Goal: Entertainment & Leisure: Consume media (video, audio)

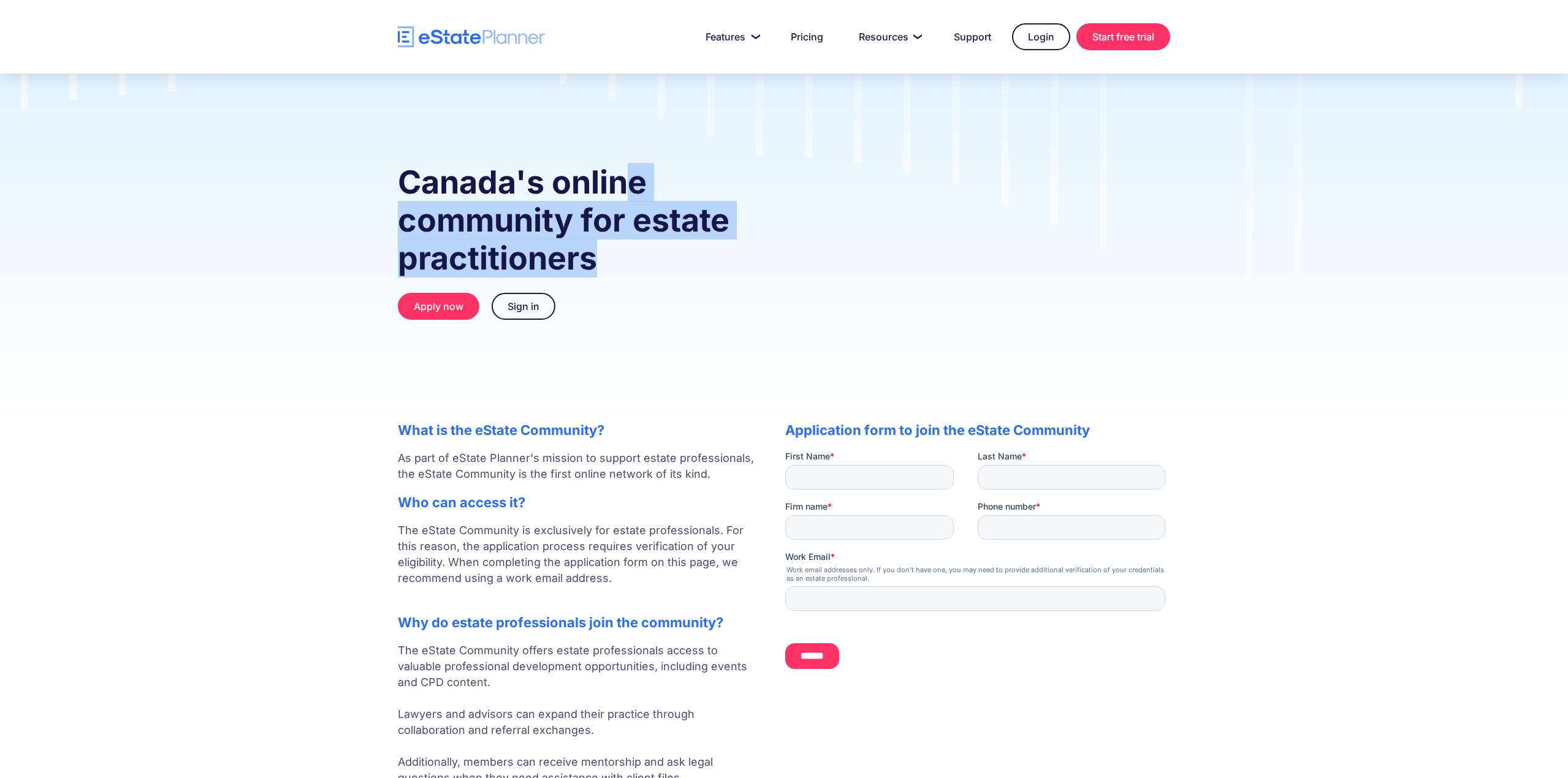
drag, startPoint x: 627, startPoint y: 217, endPoint x: 624, endPoint y: 171, distance: 46.1
click at [624, 172] on h1 "Canada's online community for estate practitioners" at bounding box center [579, 221] width 363 height 114
click at [624, 171] on strong "Canada's online community for estate practitioners" at bounding box center [563, 220] width 332 height 115
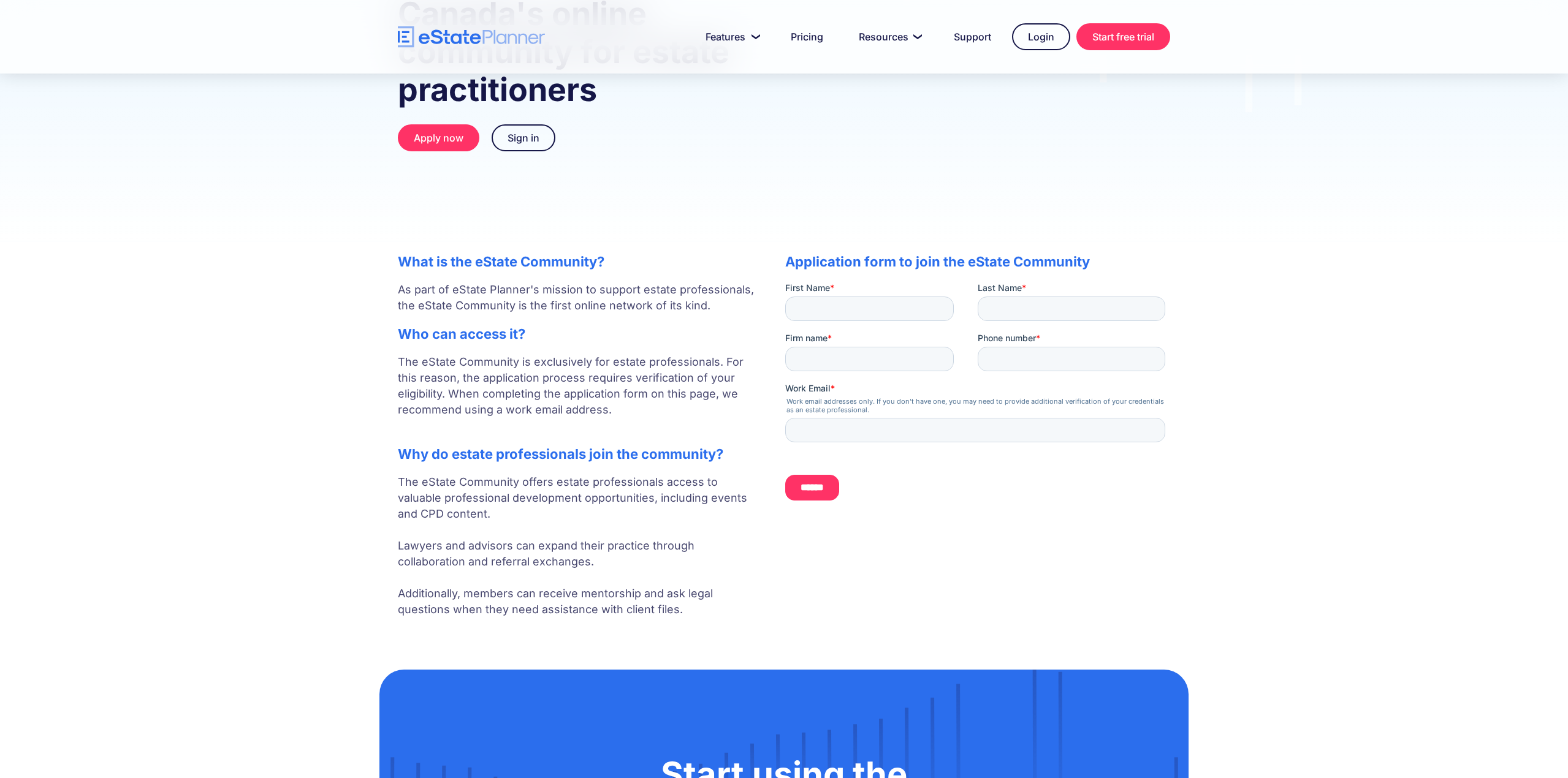
scroll to position [184, 0]
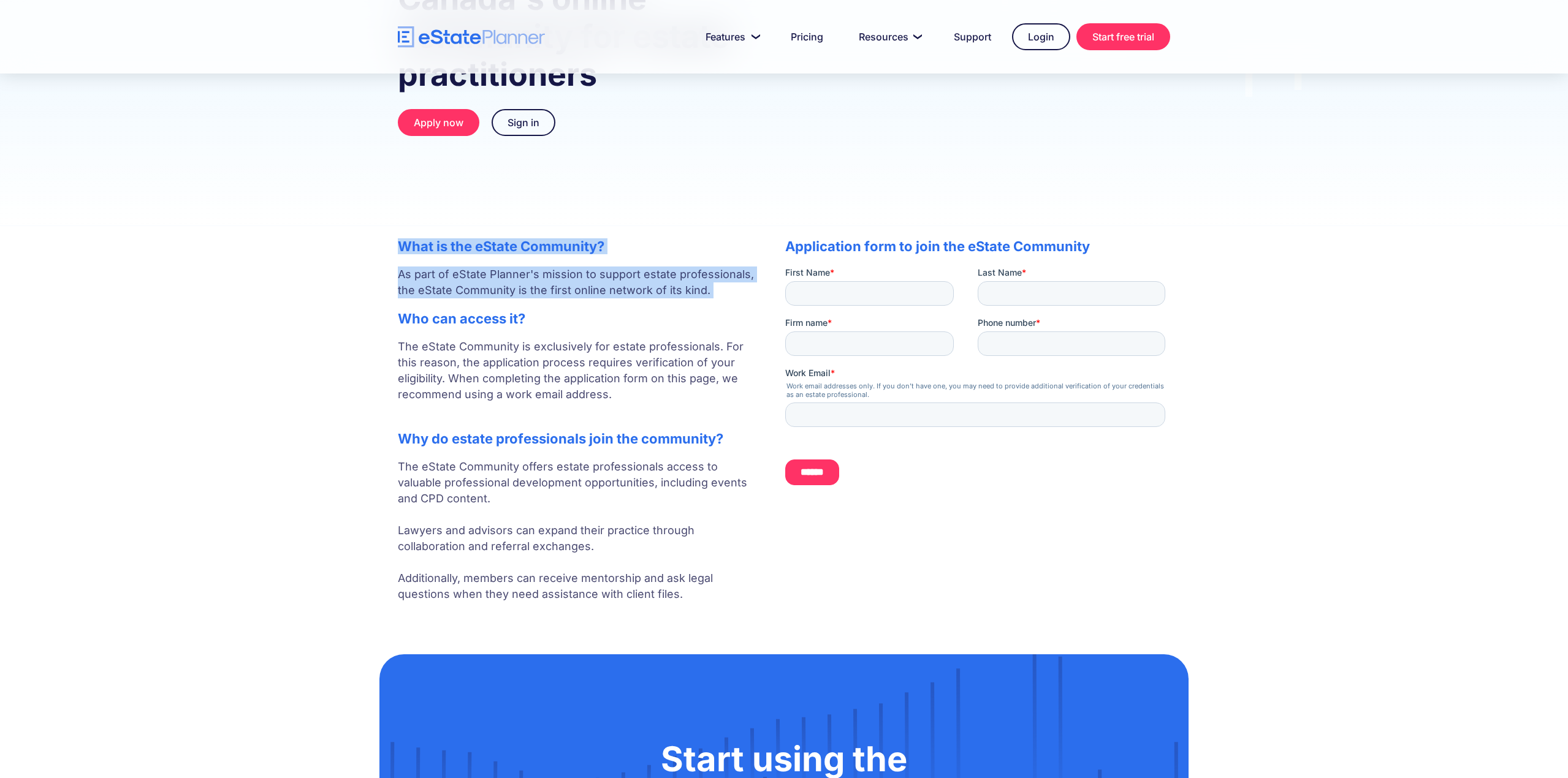
drag, startPoint x: 402, startPoint y: 309, endPoint x: 394, endPoint y: 243, distance: 66.5
click at [394, 243] on div "What is the eState Community? As part of eState Planner's mission to support es…" at bounding box center [784, 417] width 809 height 382
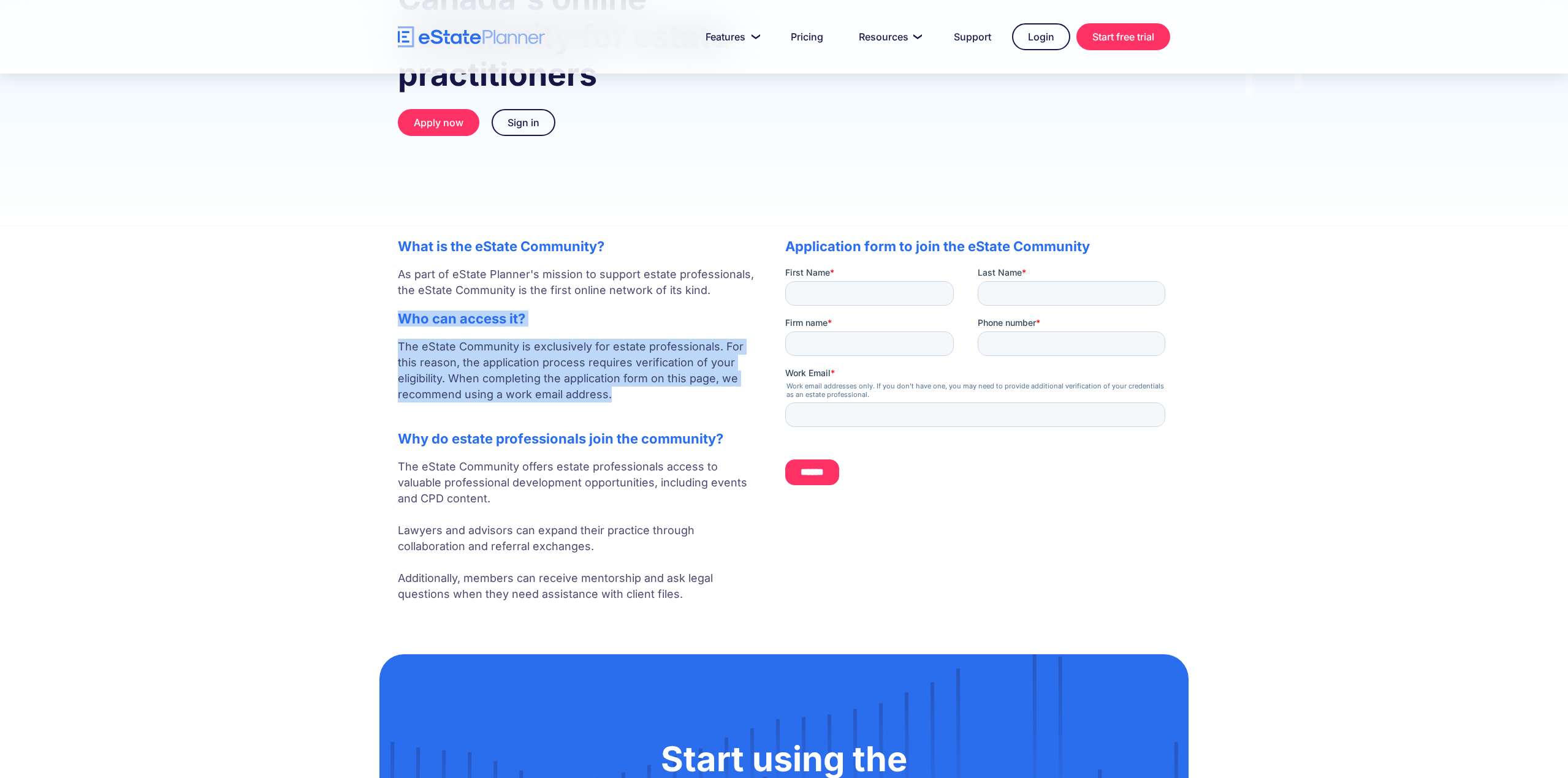
drag, startPoint x: 551, startPoint y: 387, endPoint x: 378, endPoint y: 324, distance: 184.1
click at [378, 324] on body "Features Capture Client Data Create Estate Plans Generate Legal Documents Prici…" at bounding box center [784, 639] width 1568 height 1646
drag, startPoint x: 442, startPoint y: 366, endPoint x: 573, endPoint y: 406, distance: 137.0
click at [572, 406] on div "What is the eState Community? As part of eState Planner's mission to support es…" at bounding box center [784, 417] width 809 height 382
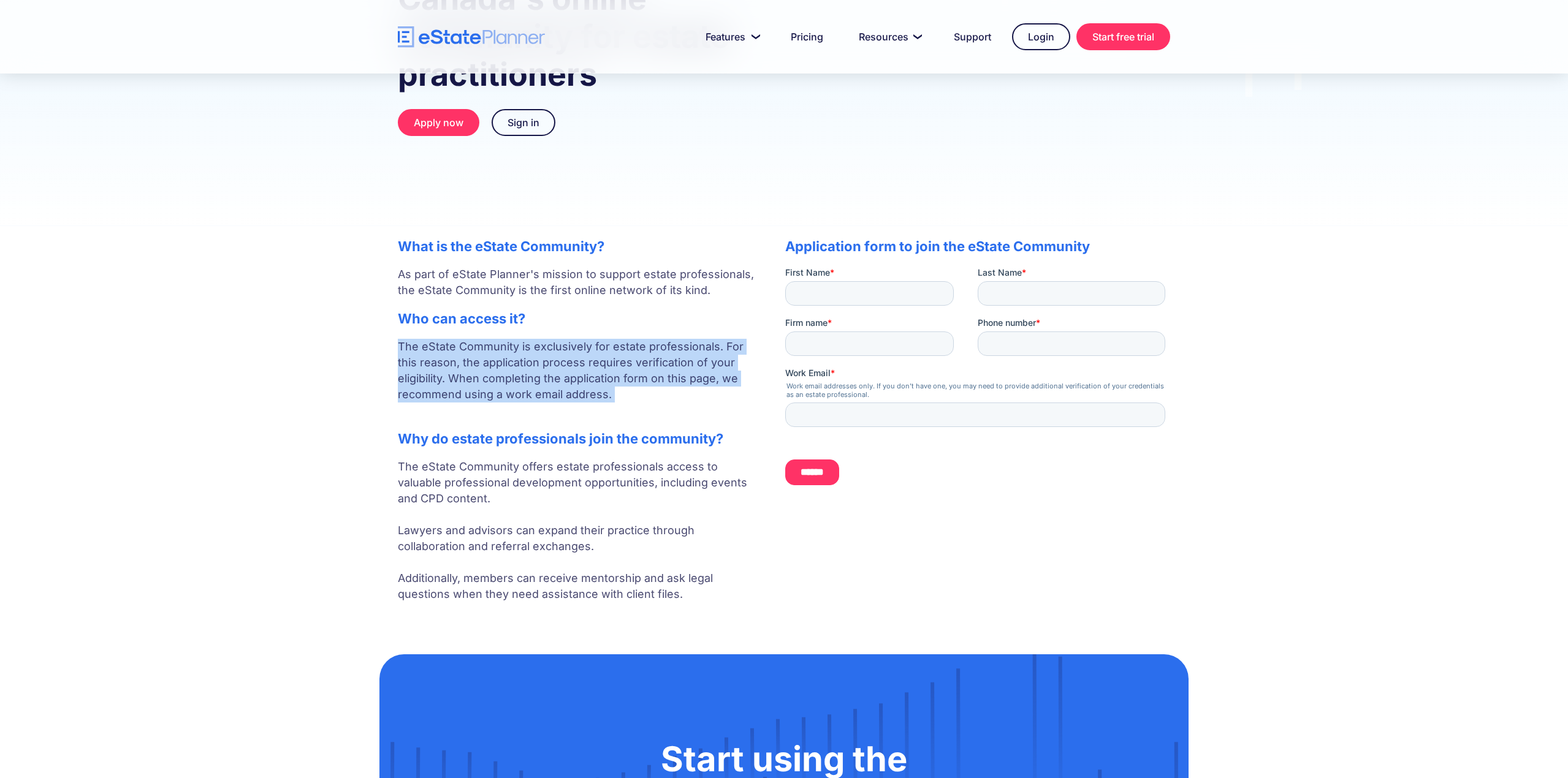
click at [573, 406] on p "The eState Community is exclusively for estate professionals. For this reason, …" at bounding box center [579, 379] width 363 height 80
drag, startPoint x: 540, startPoint y: 403, endPoint x: 349, endPoint y: 326, distance: 205.9
click at [349, 326] on body "Features Capture Client Data Create Estate Plans Generate Legal Documents Prici…" at bounding box center [784, 639] width 1568 height 1646
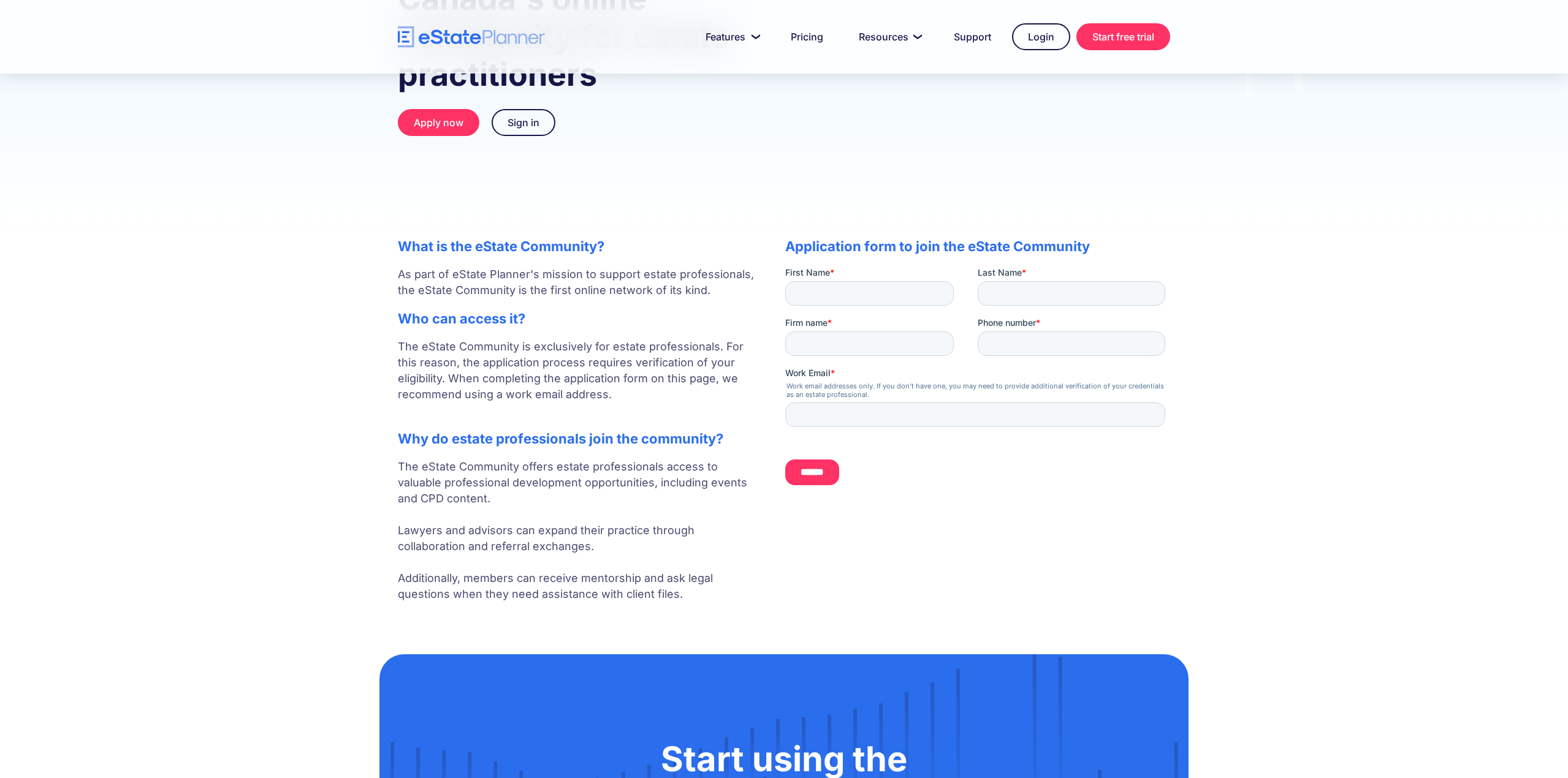
click at [349, 326] on body "Features Capture Client Data Create Estate Plans Generate Legal Documents Prici…" at bounding box center [784, 639] width 1568 height 1646
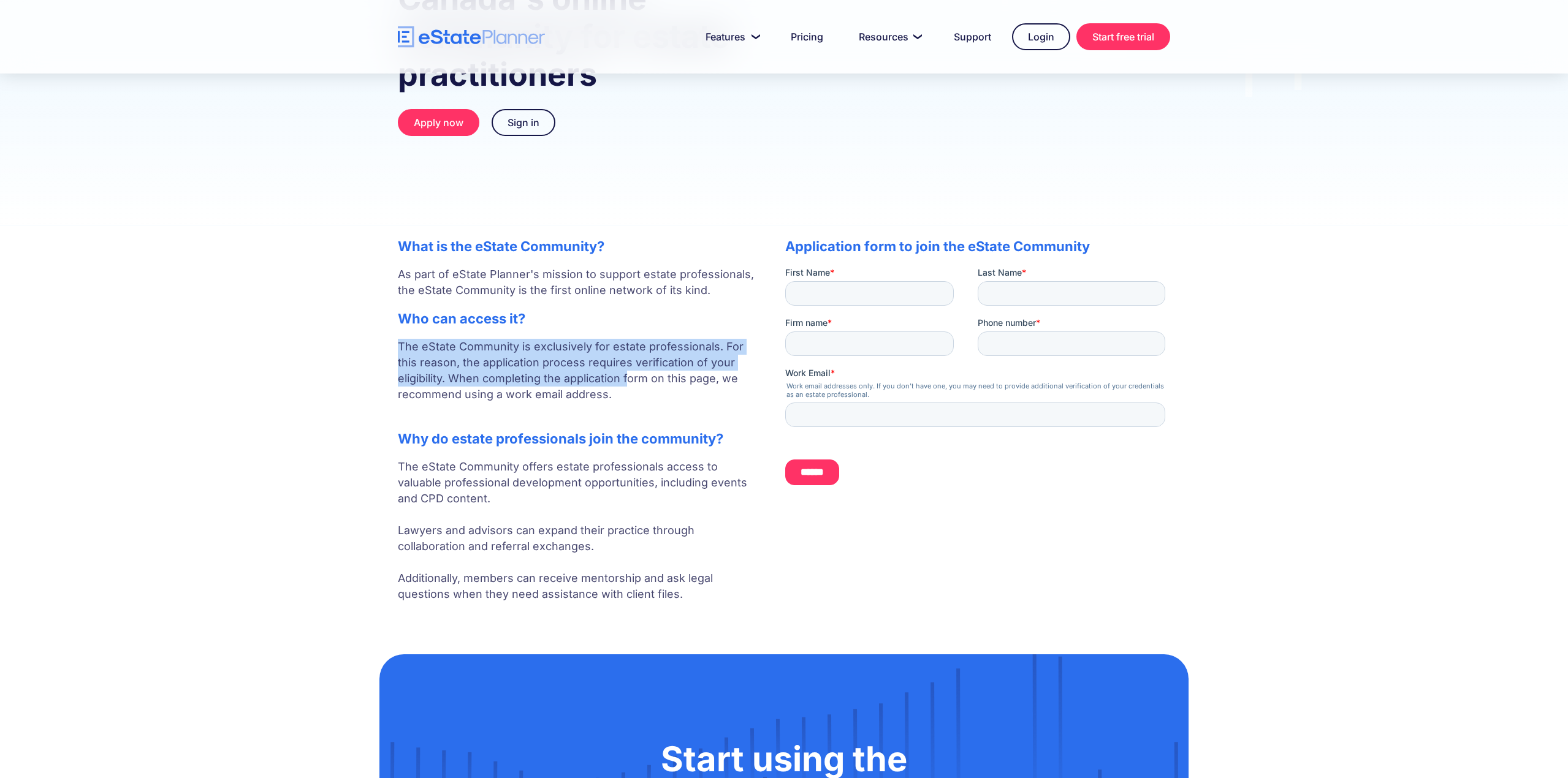
drag, startPoint x: 463, startPoint y: 362, endPoint x: 592, endPoint y: 389, distance: 131.8
click at [591, 389] on body "Features Capture Client Data Create Estate Plans Generate Legal Documents Prici…" at bounding box center [784, 639] width 1568 height 1646
click at [592, 389] on p "The eState Community is exclusively for estate professionals. For this reason, …" at bounding box center [579, 379] width 363 height 80
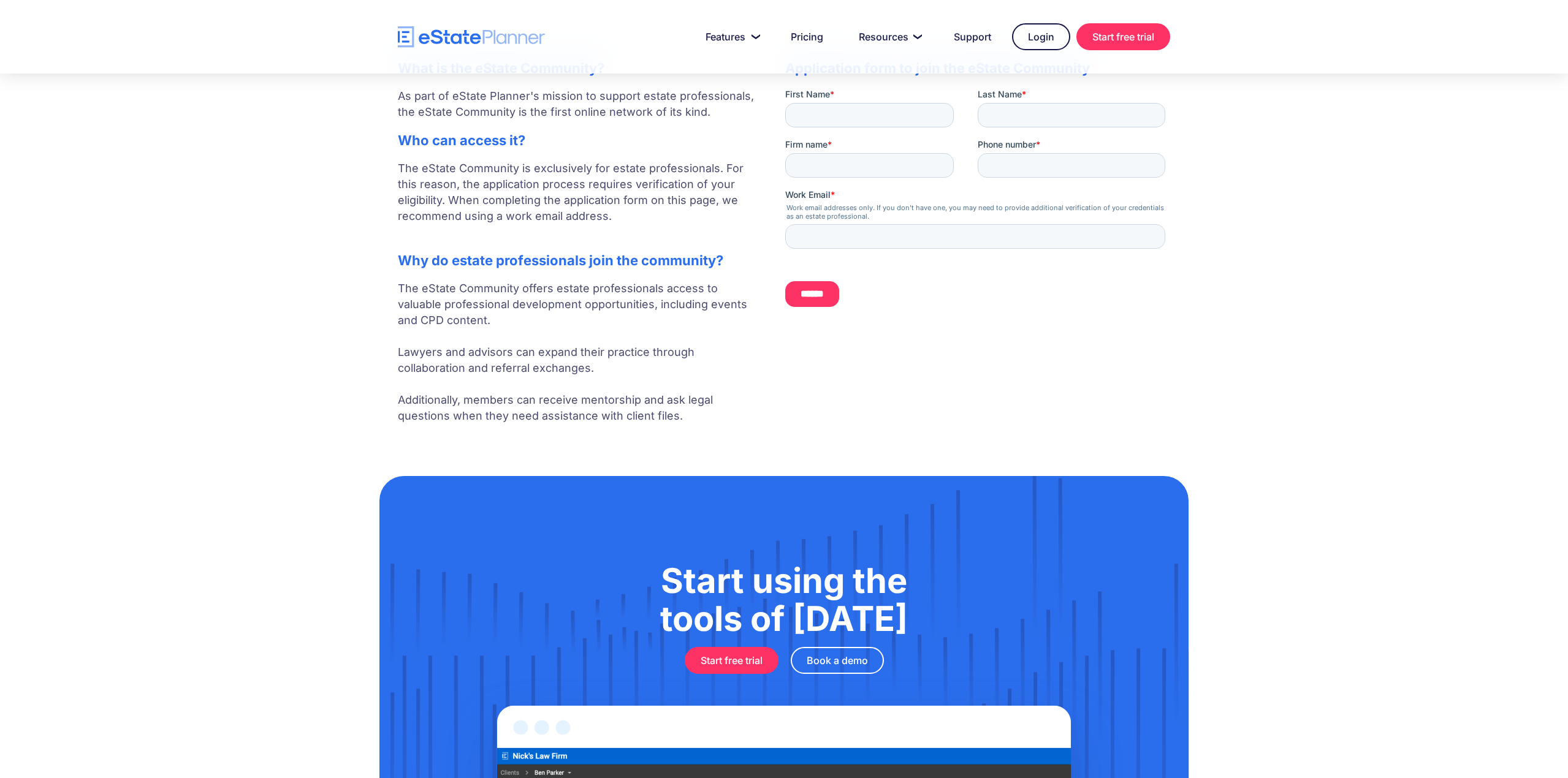
scroll to position [368, 0]
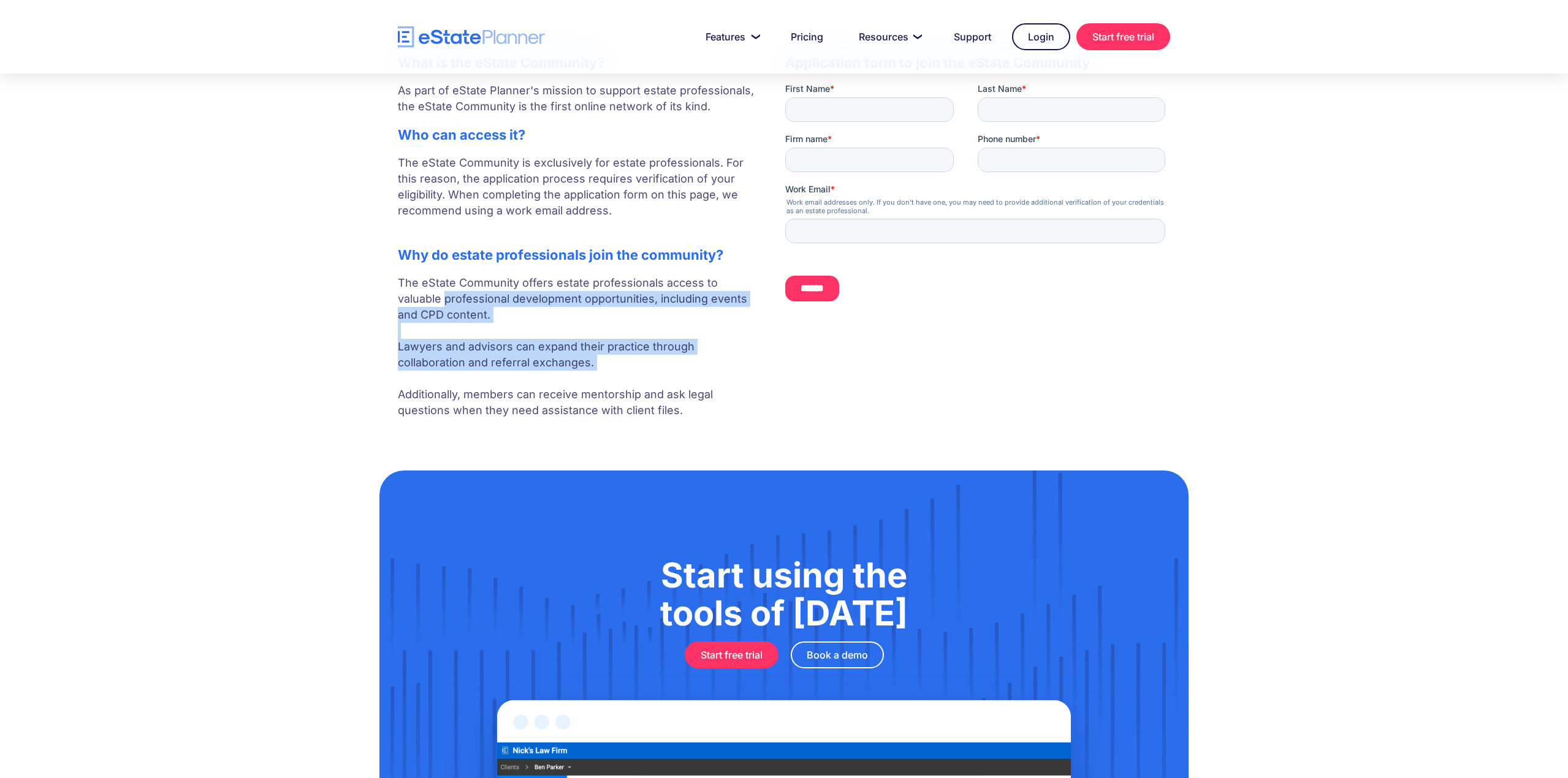
drag, startPoint x: 697, startPoint y: 372, endPoint x: 376, endPoint y: 303, distance: 328.3
click at [376, 303] on body "Features Capture Client Data Create Estate Plans Generate Legal Documents Prici…" at bounding box center [784, 455] width 1568 height 1646
drag, startPoint x: 377, startPoint y: 300, endPoint x: 361, endPoint y: 406, distance: 107.2
click at [361, 406] on body "Features Capture Client Data Create Estate Plans Generate Legal Documents Prici…" at bounding box center [784, 455] width 1568 height 1646
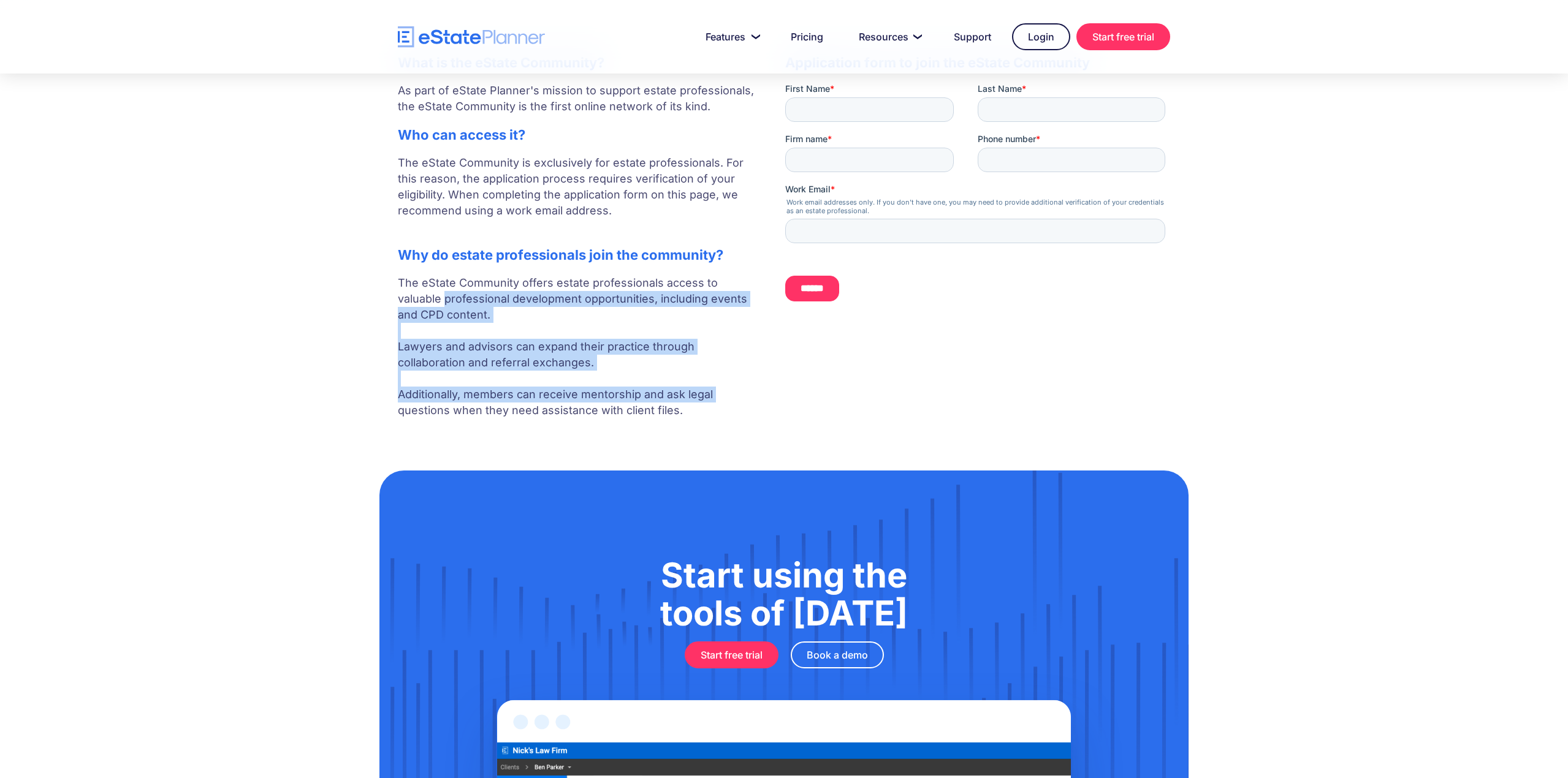
click at [361, 406] on body "Features Capture Client Data Create Estate Plans Generate Legal Documents Prici…" at bounding box center [784, 455] width 1568 height 1646
drag, startPoint x: 365, startPoint y: 379, endPoint x: 366, endPoint y: 285, distance: 94.0
click at [366, 285] on body "Features Capture Client Data Create Estate Plans Generate Legal Documents Prici…" at bounding box center [784, 455] width 1568 height 1646
drag, startPoint x: 366, startPoint y: 310, endPoint x: 359, endPoint y: 406, distance: 96.3
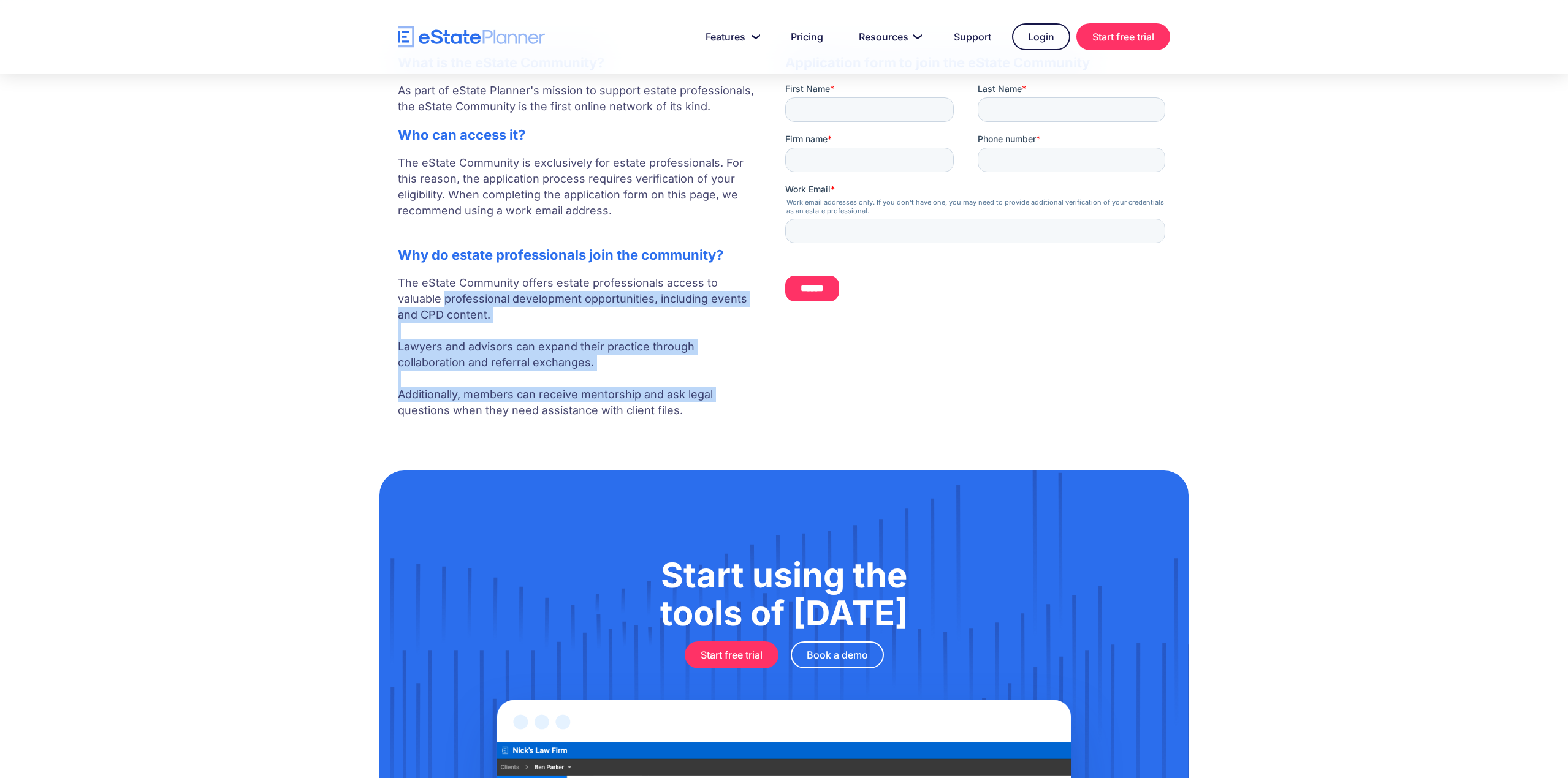
click at [359, 406] on body "Features Capture Client Data Create Estate Plans Generate Legal Documents Prici…" at bounding box center [784, 455] width 1568 height 1646
click at [359, 406] on body "Features Capture Client Data Create Estate Plans Generate Legal Documents Prici…" at bounding box center [784, 455] width 1568 height 1646
drag, startPoint x: 359, startPoint y: 389, endPoint x: 369, endPoint y: 302, distance: 87.6
click at [369, 302] on body "Features Capture Client Data Create Estate Plans Generate Legal Documents Prici…" at bounding box center [784, 455] width 1568 height 1646
click at [369, 302] on body "Features Capture Client Data Create Estate Plans Generate Legal Documents Prici…" at bounding box center [784, 455] width 1568 height 1646
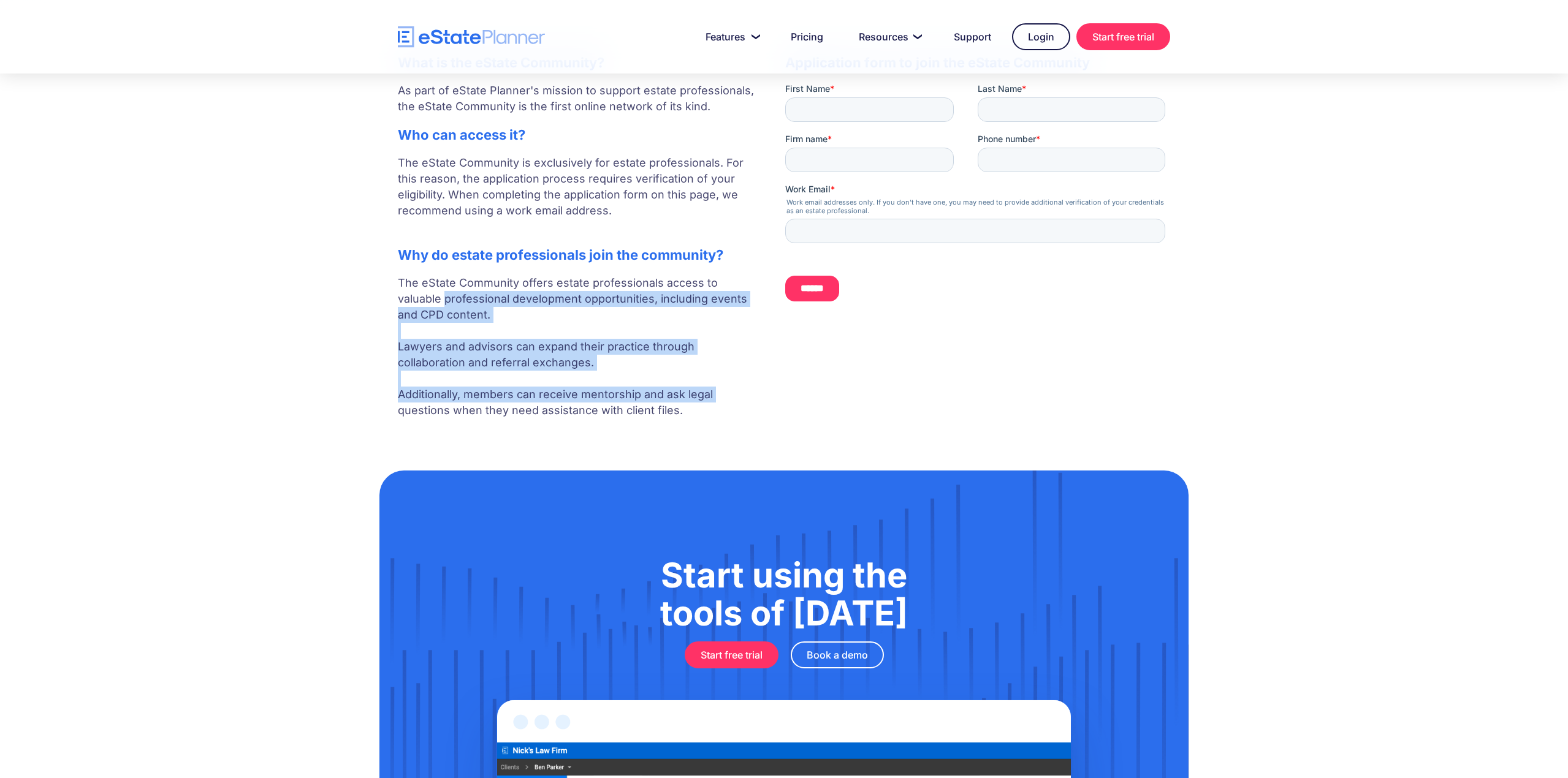
drag, startPoint x: 369, startPoint y: 295, endPoint x: 375, endPoint y: 408, distance: 113.2
click at [375, 408] on body "Features Capture Client Data Create Estate Plans Generate Legal Documents Prici…" at bounding box center [784, 455] width 1568 height 1646
drag, startPoint x: 375, startPoint y: 405, endPoint x: 364, endPoint y: 299, distance: 106.6
click at [364, 299] on body "Features Capture Client Data Create Estate Plans Generate Legal Documents Prici…" at bounding box center [784, 455] width 1568 height 1646
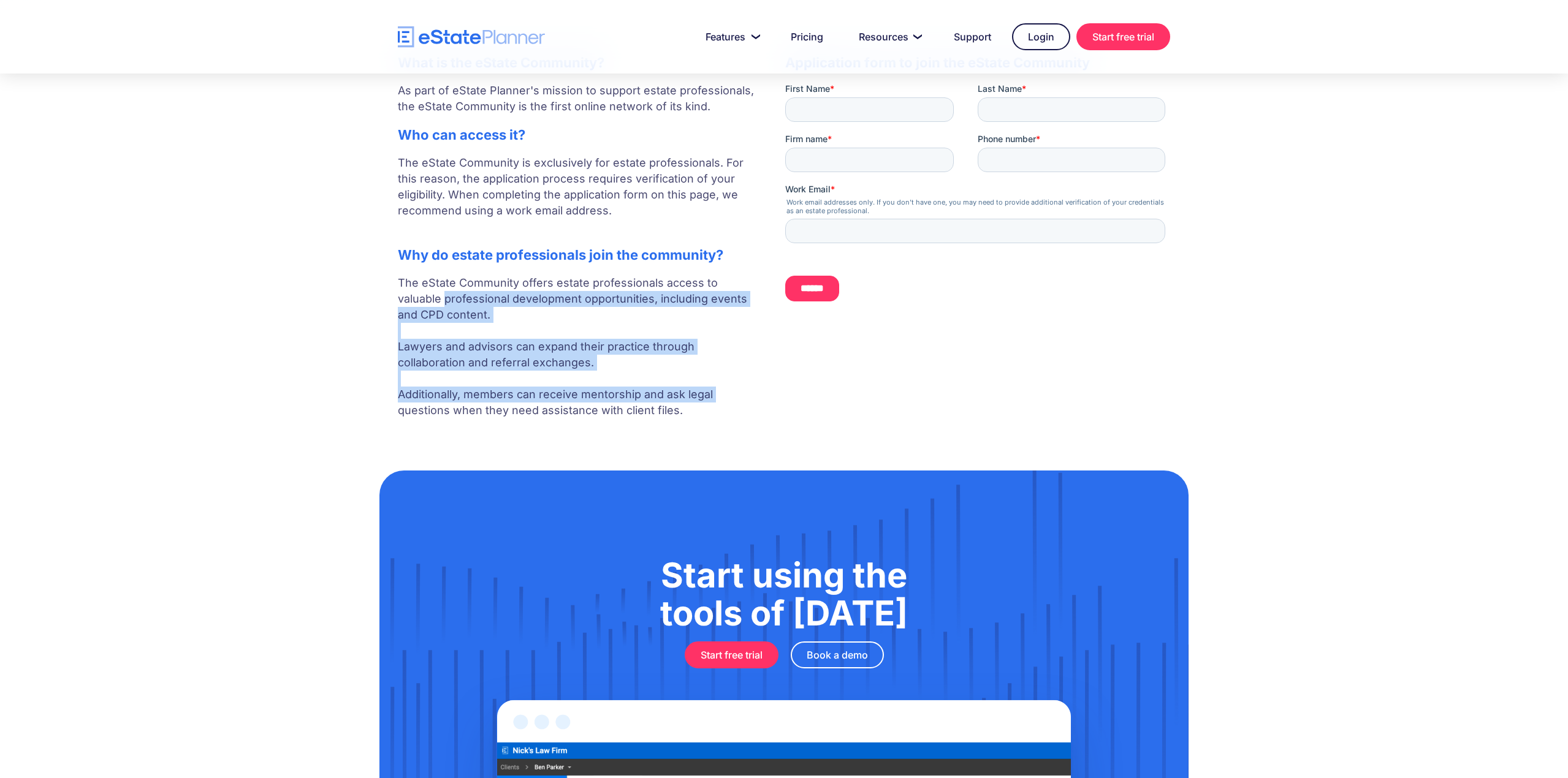
click at [364, 299] on body "Features Capture Client Data Create Estate Plans Generate Legal Documents Prici…" at bounding box center [784, 455] width 1568 height 1646
drag, startPoint x: 366, startPoint y: 358, endPoint x: 368, endPoint y: 407, distance: 49.0
click at [367, 406] on body "Features Capture Client Data Create Estate Plans Generate Legal Documents Prici…" at bounding box center [784, 455] width 1568 height 1646
click at [368, 407] on body "Features Capture Client Data Create Estate Plans Generate Legal Documents Prici…" at bounding box center [784, 455] width 1568 height 1646
drag, startPoint x: 368, startPoint y: 379, endPoint x: 359, endPoint y: 302, distance: 77.5
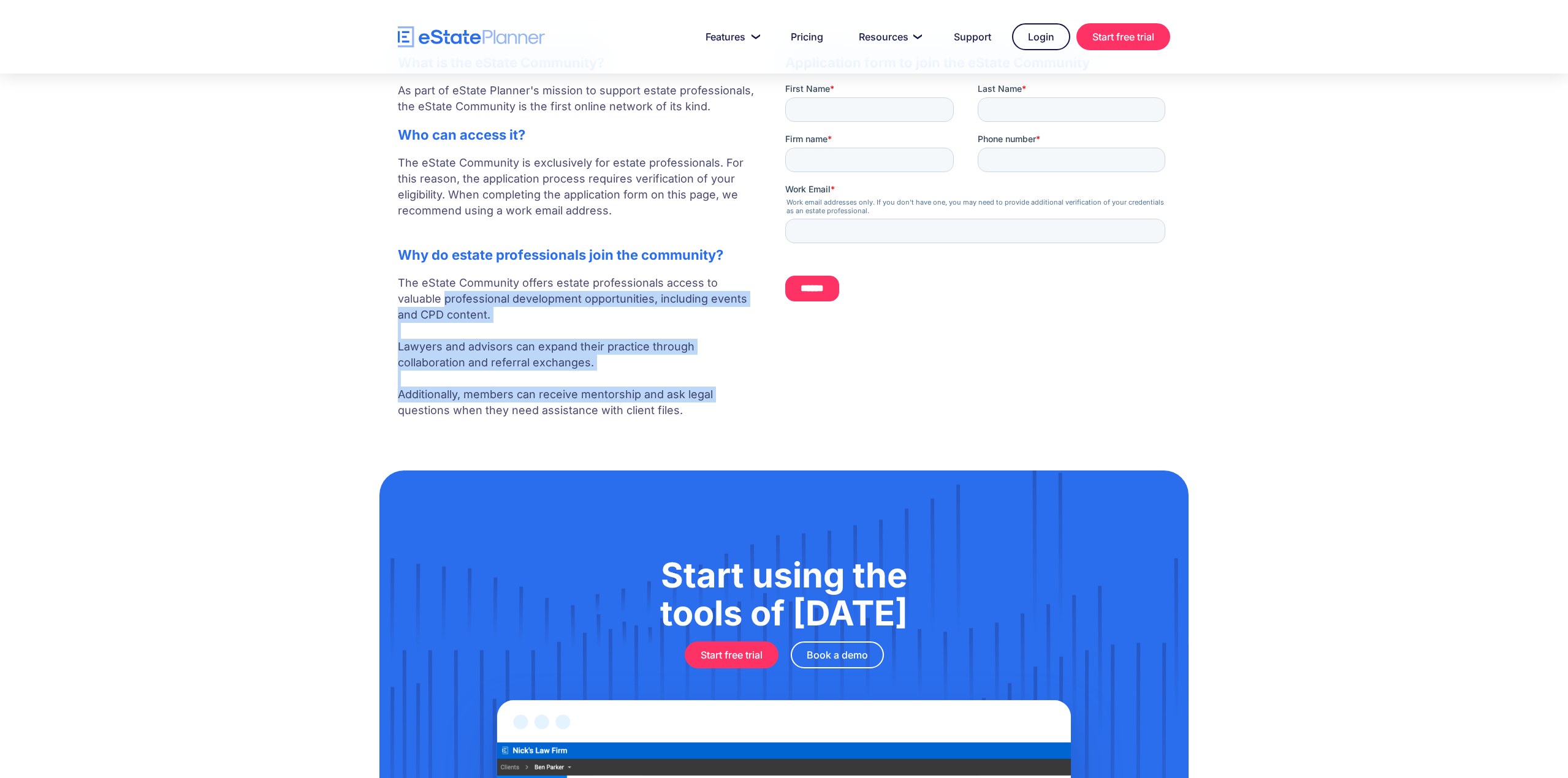
click at [359, 302] on body "Features Capture Client Data Create Estate Plans Generate Legal Documents Prici…" at bounding box center [784, 455] width 1568 height 1646
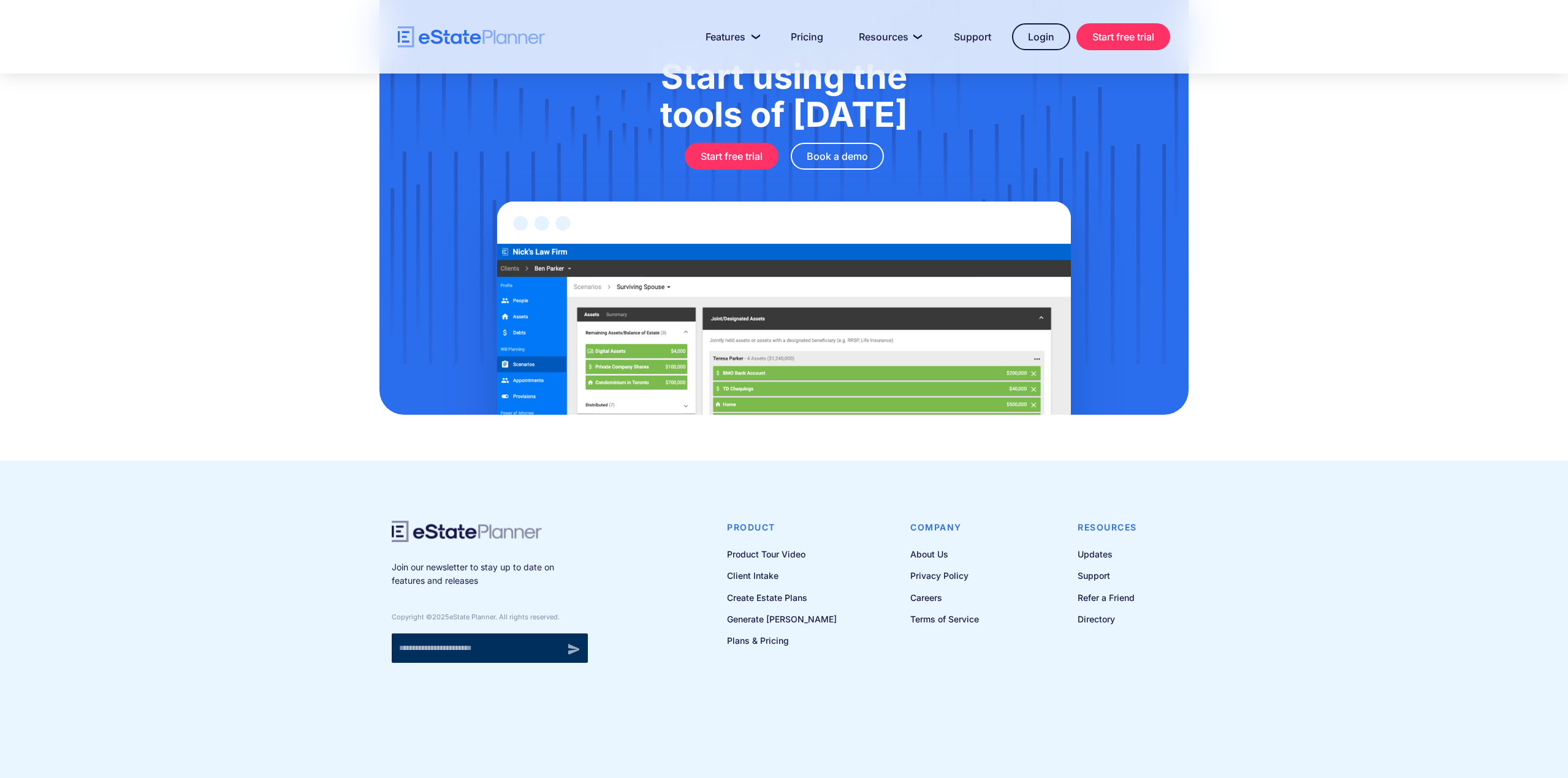
scroll to position [868, 0]
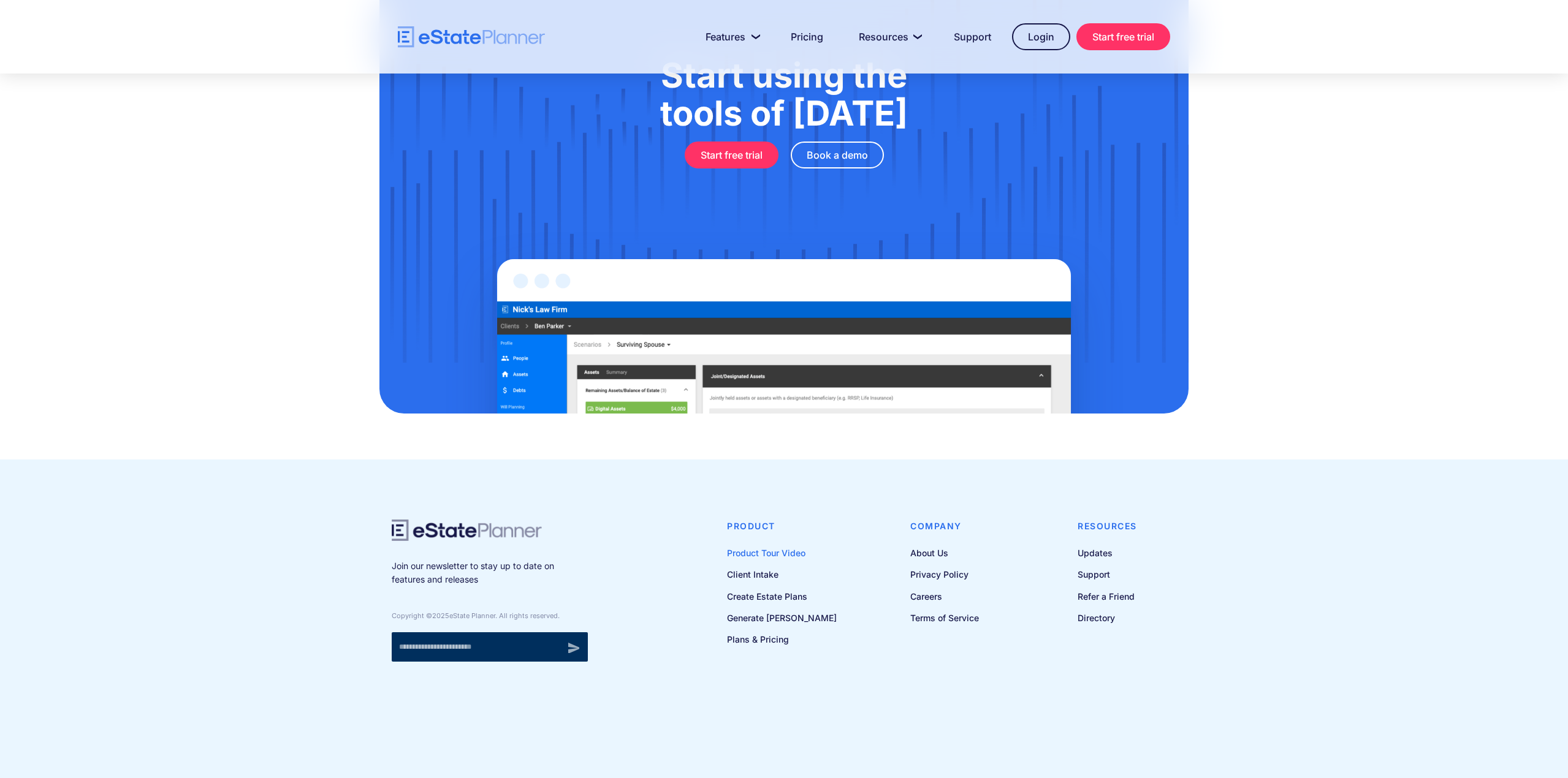
click at [778, 553] on link "Product Tour Video" at bounding box center [781, 553] width 110 height 15
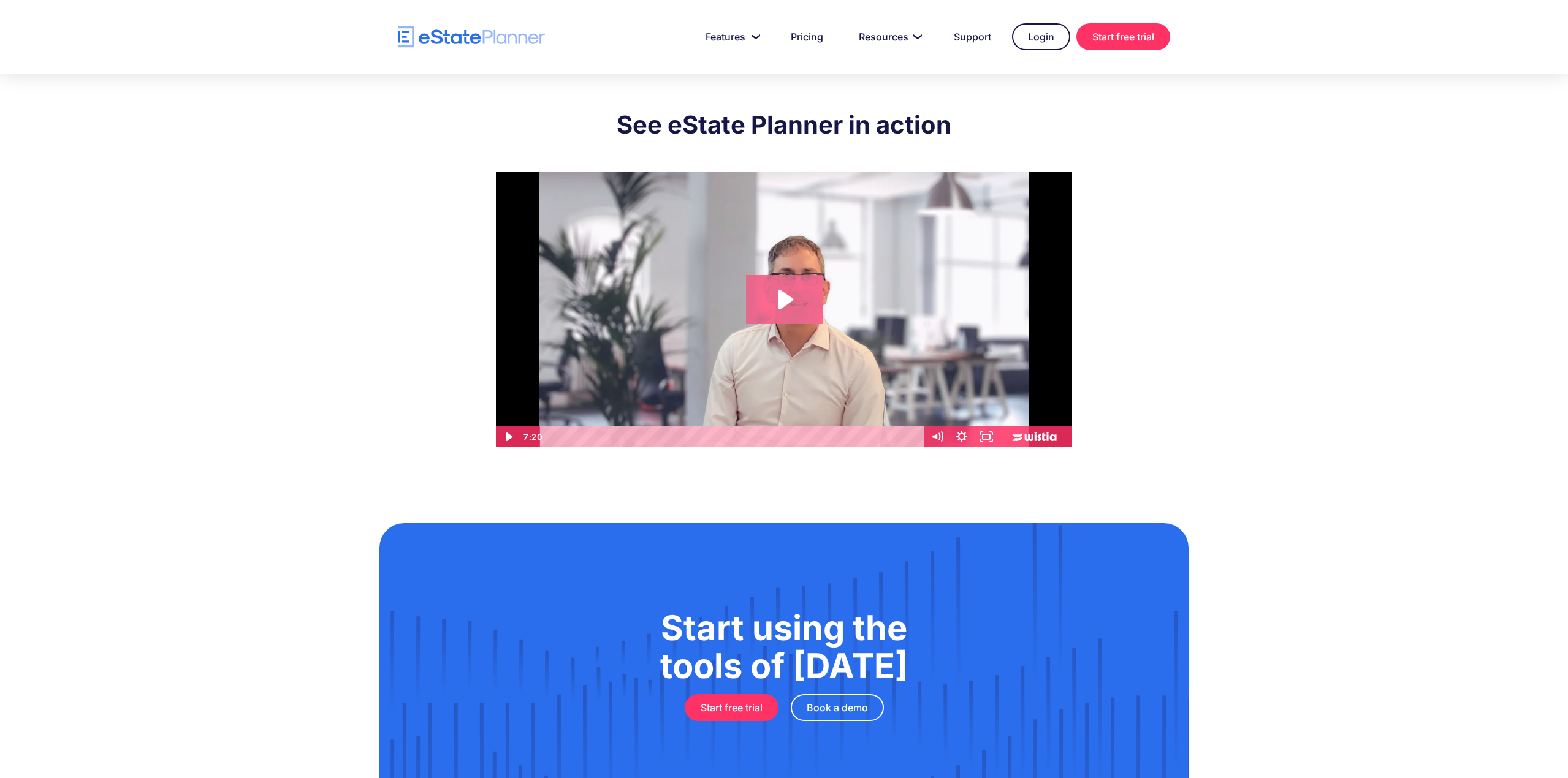
click at [750, 319] on icon "Play Video: eState Product Demo Video" at bounding box center [784, 300] width 77 height 49
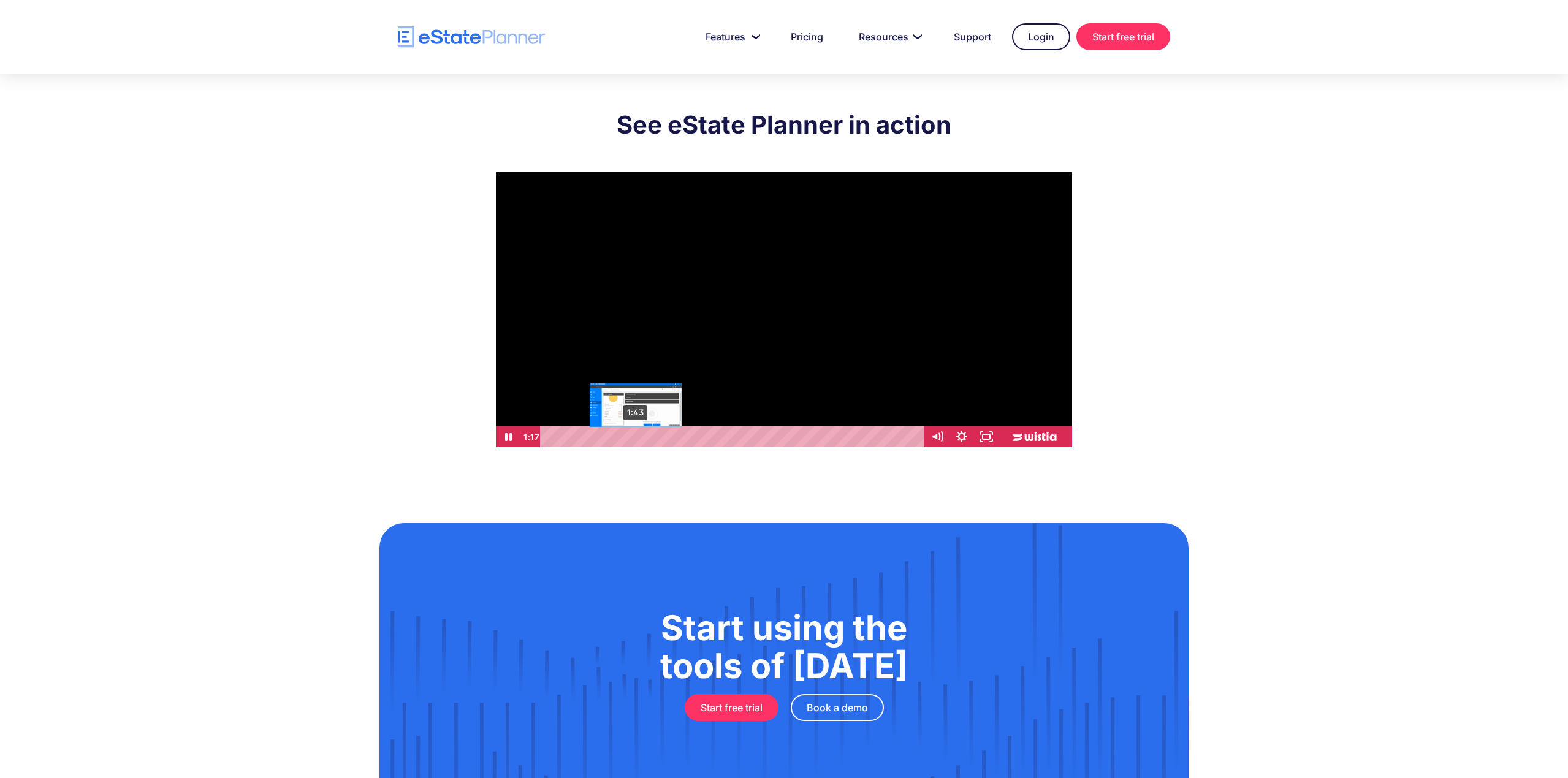
click at [636, 439] on div "1:43" at bounding box center [734, 436] width 369 height 21
click at [660, 439] on div "2:11" at bounding box center [734, 436] width 369 height 21
click at [687, 436] on div "2:43" at bounding box center [734, 436] width 369 height 21
click at [707, 439] on div "3:05" at bounding box center [734, 436] width 369 height 21
click at [731, 437] on div "3:37" at bounding box center [734, 436] width 369 height 21
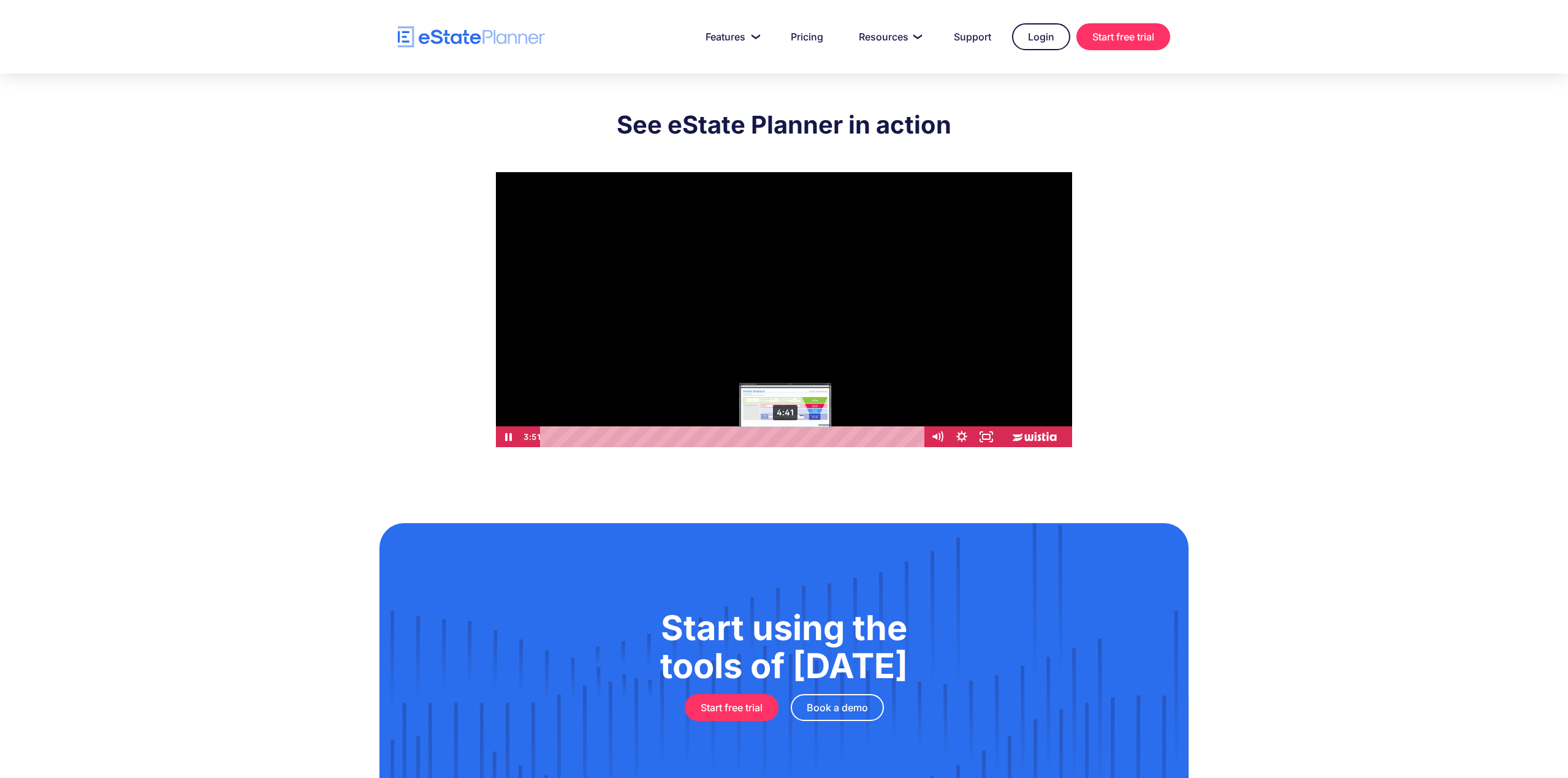
click at [786, 440] on div "4:41" at bounding box center [734, 436] width 369 height 21
click at [805, 438] on div "5:05" at bounding box center [734, 436] width 369 height 21
